Goal: Find specific page/section: Find specific page/section

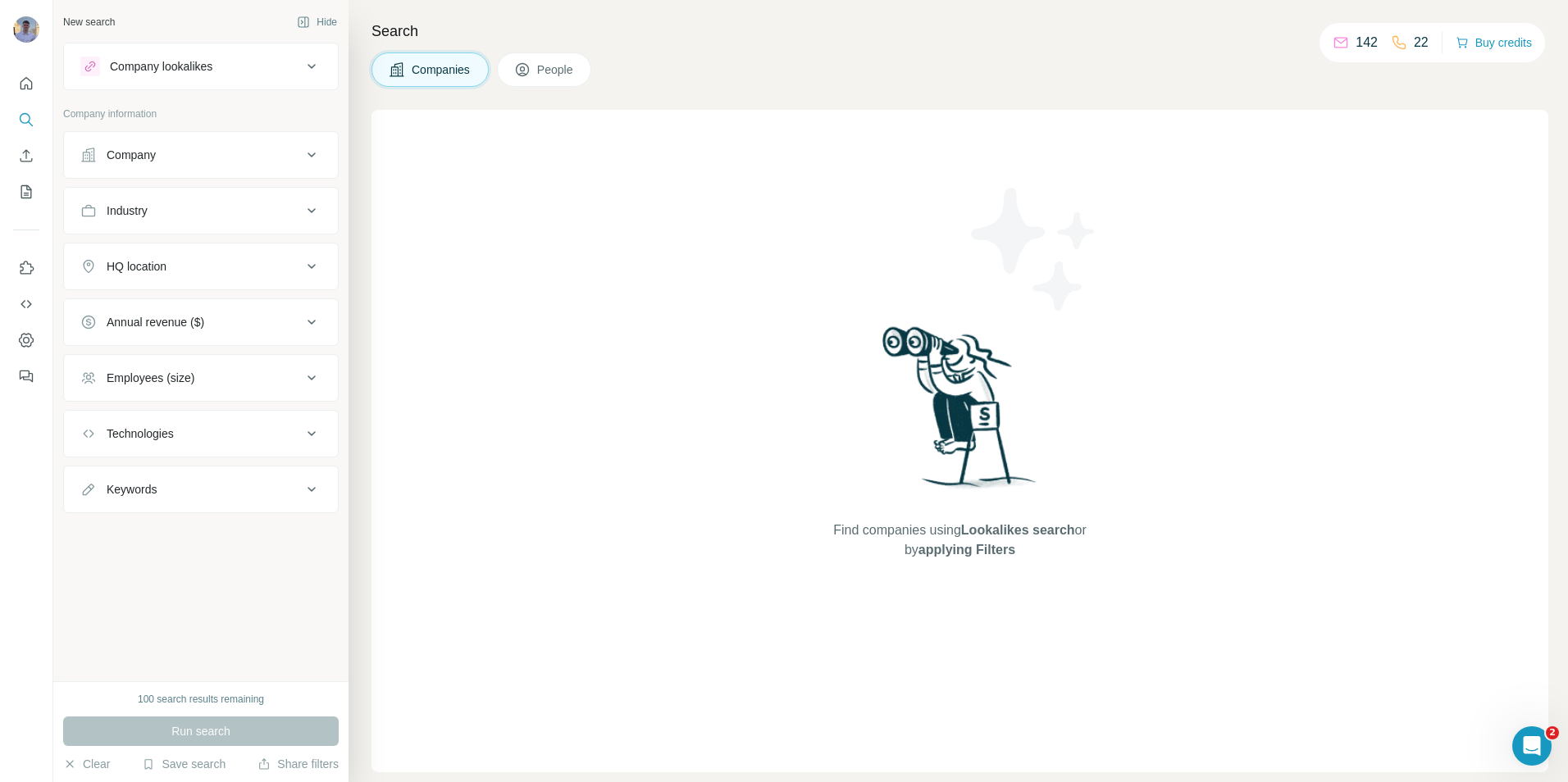
click at [1177, 71] on div "Companies People" at bounding box center [960, 69] width 1177 height 35
click at [1130, 46] on div "Search Companies People Find companies using Lookalikes search or by applying F…" at bounding box center [958, 391] width 1219 height 782
click at [524, 65] on icon at bounding box center [522, 69] width 17 height 17
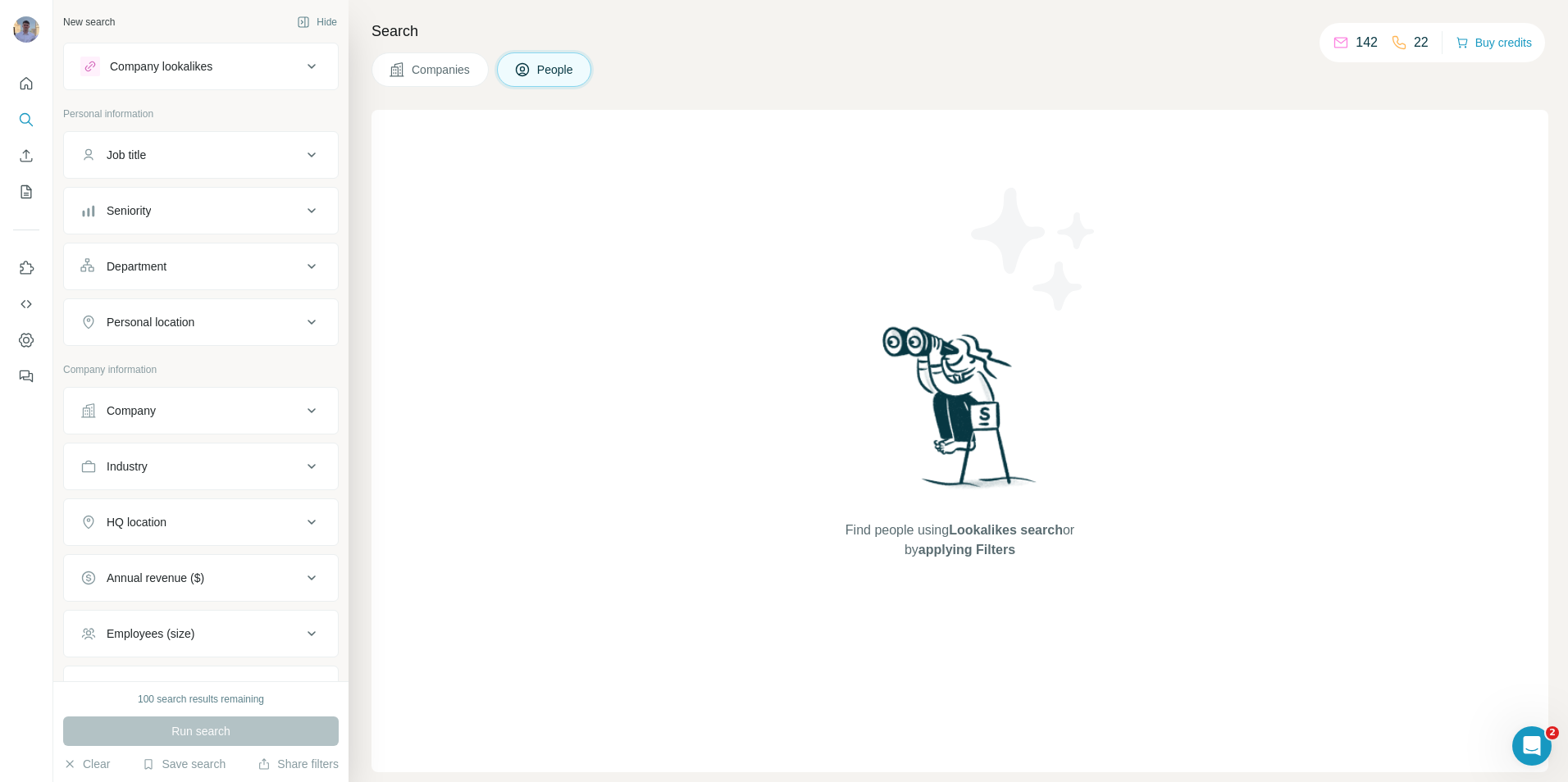
click at [524, 67] on icon at bounding box center [522, 70] width 8 height 9
click at [399, 64] on icon at bounding box center [396, 69] width 14 height 14
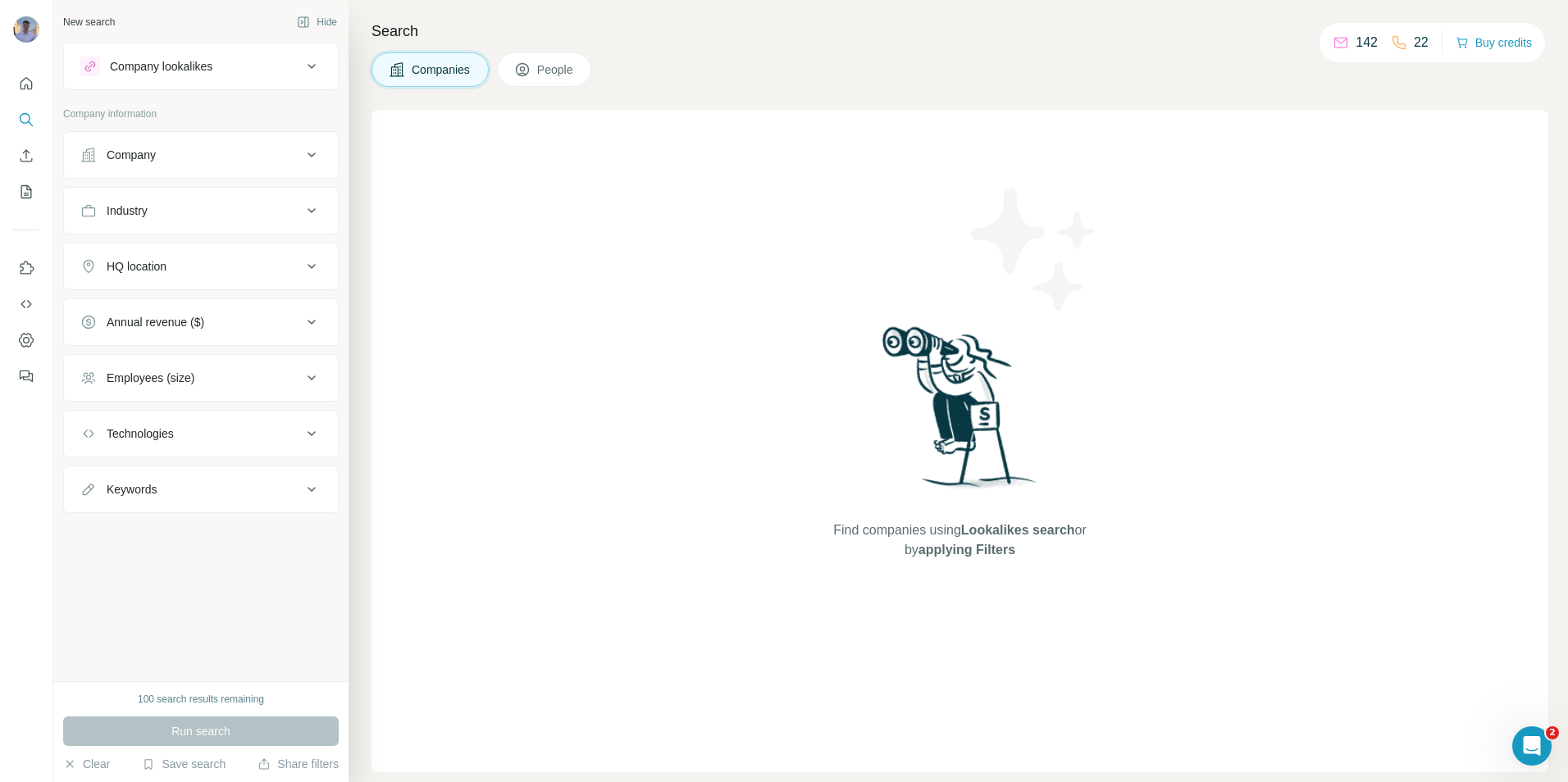
click at [548, 647] on div "Find companies using Lookalikes search or by applying Filters" at bounding box center [960, 440] width 1177 height 663
click at [549, 665] on div "Find companies using Lookalikes search or by applying Filters" at bounding box center [960, 440] width 1177 height 663
